Goal: Information Seeking & Learning: Find specific fact

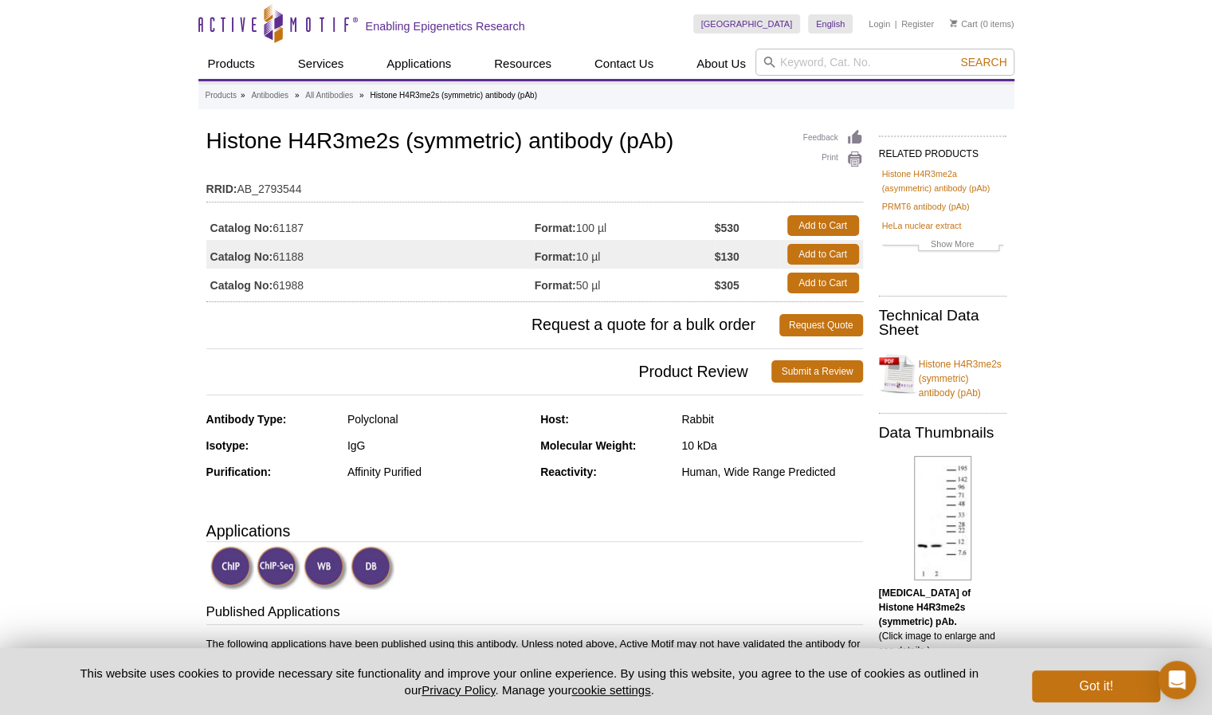
click at [206, 133] on h1 "Histone H4R3me2s (symmetric) antibody (pAb)" at bounding box center [534, 142] width 656 height 27
drag, startPoint x: 210, startPoint y: 141, endPoint x: 401, endPoint y: 144, distance: 191.2
click at [401, 144] on h1 "Histone H4R3me2s (symmetric) antibody (pAb)" at bounding box center [534, 142] width 656 height 27
copy h1 "Histone H4R3me2s"
click at [433, 174] on td "RRID: AB_2793544" at bounding box center [534, 184] width 656 height 25
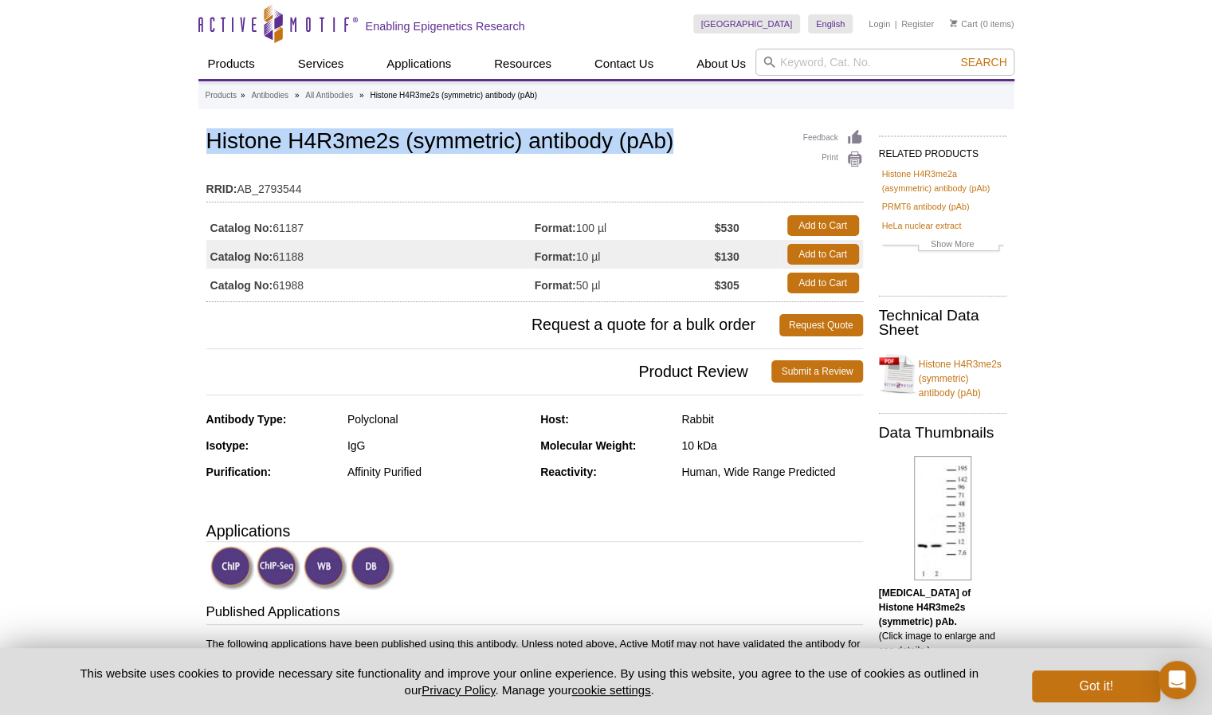
drag, startPoint x: 208, startPoint y: 139, endPoint x: 711, endPoint y: 142, distance: 502.7
click at [711, 142] on h1 "Histone H4R3me2s (symmetric) antibody (pAb)" at bounding box center [534, 142] width 656 height 27
copy h1 "Histone H4R3me2s (symmetric) antibody (pAb)"
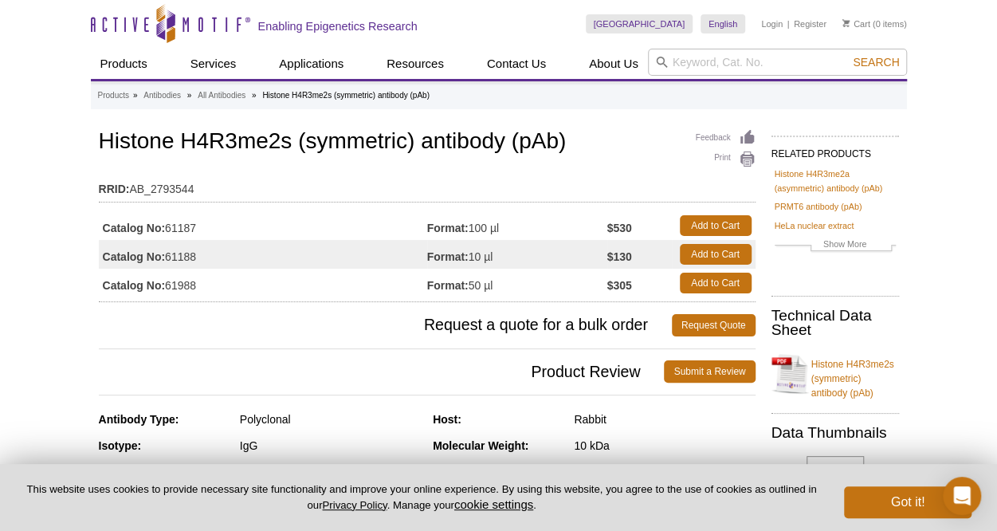
click at [244, 189] on td "RRID: AB_2793544" at bounding box center [427, 184] width 656 height 25
drag, startPoint x: 104, startPoint y: 227, endPoint x: 241, endPoint y: 225, distance: 137.0
click at [241, 225] on td "Catalog No: 61187" at bounding box center [263, 225] width 328 height 29
copy td "Catalog No: 61187"
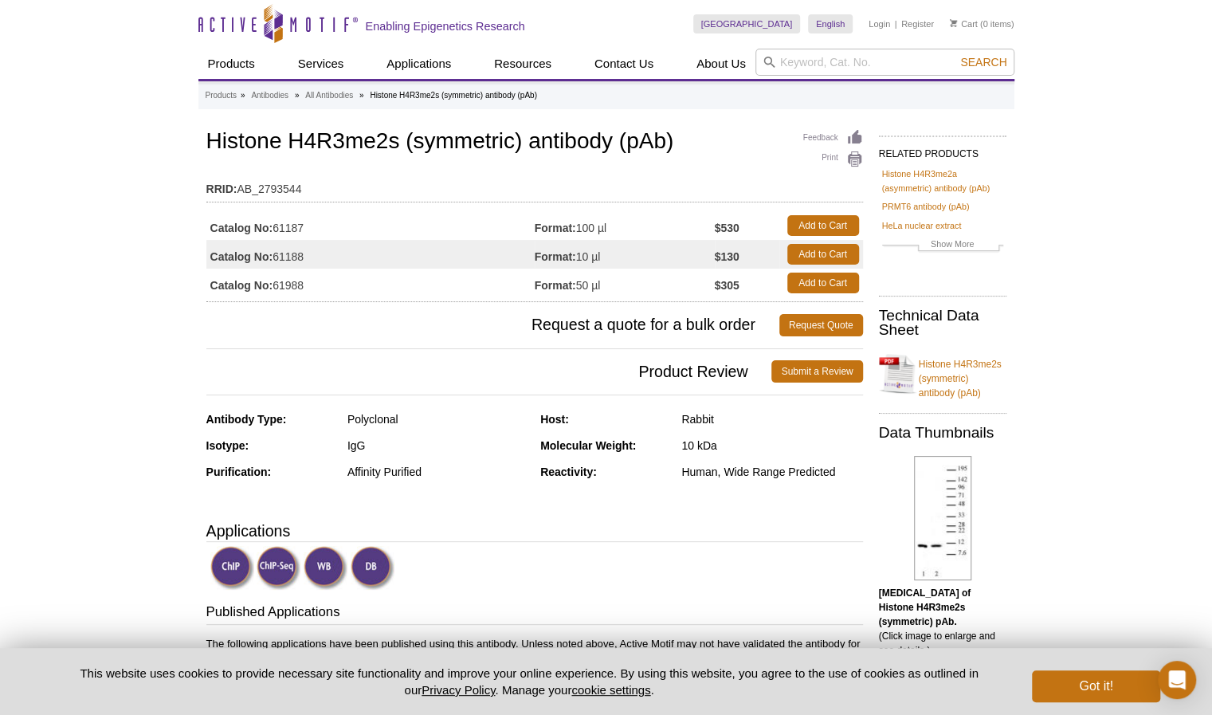
drag, startPoint x: 1215, startPoint y: 1, endPoint x: 923, endPoint y: 111, distance: 311.6
